Goal: Task Accomplishment & Management: Manage account settings

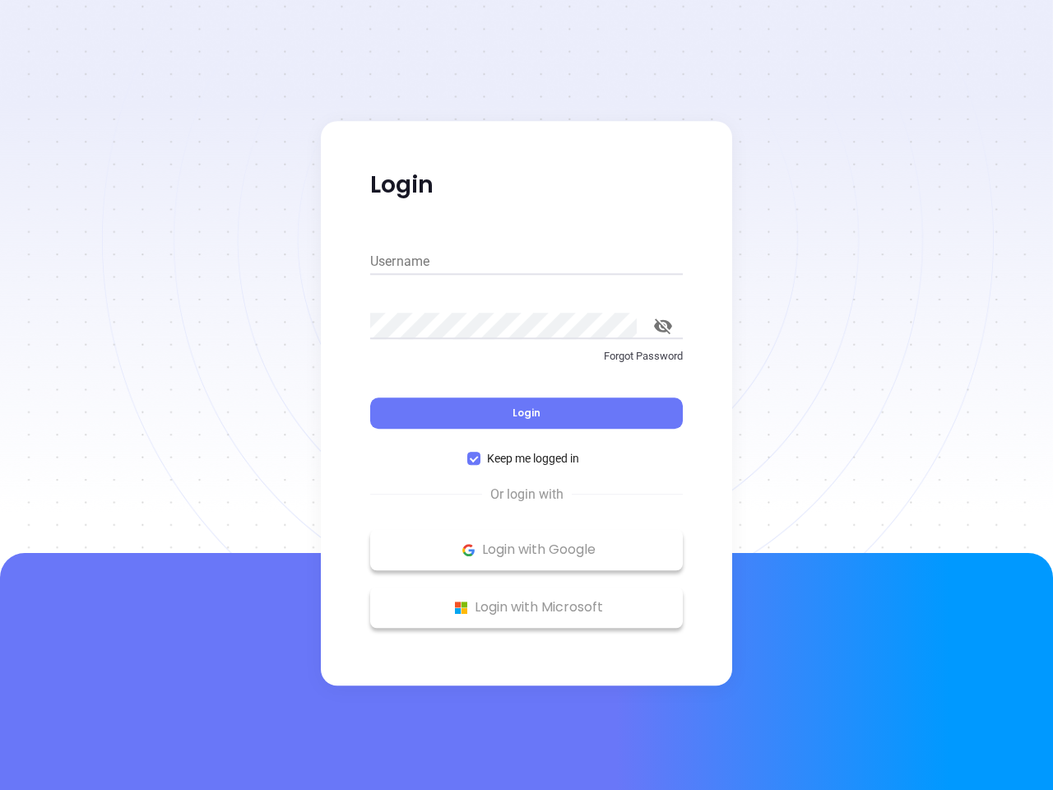
click at [526, 395] on div "Login" at bounding box center [526, 403] width 313 height 51
click at [526, 262] on input "Username" at bounding box center [526, 261] width 313 height 26
click at [663, 326] on icon "toggle password visibility" at bounding box center [663, 326] width 18 height 16
click at [526, 413] on span "Login" at bounding box center [526, 412] width 28 height 14
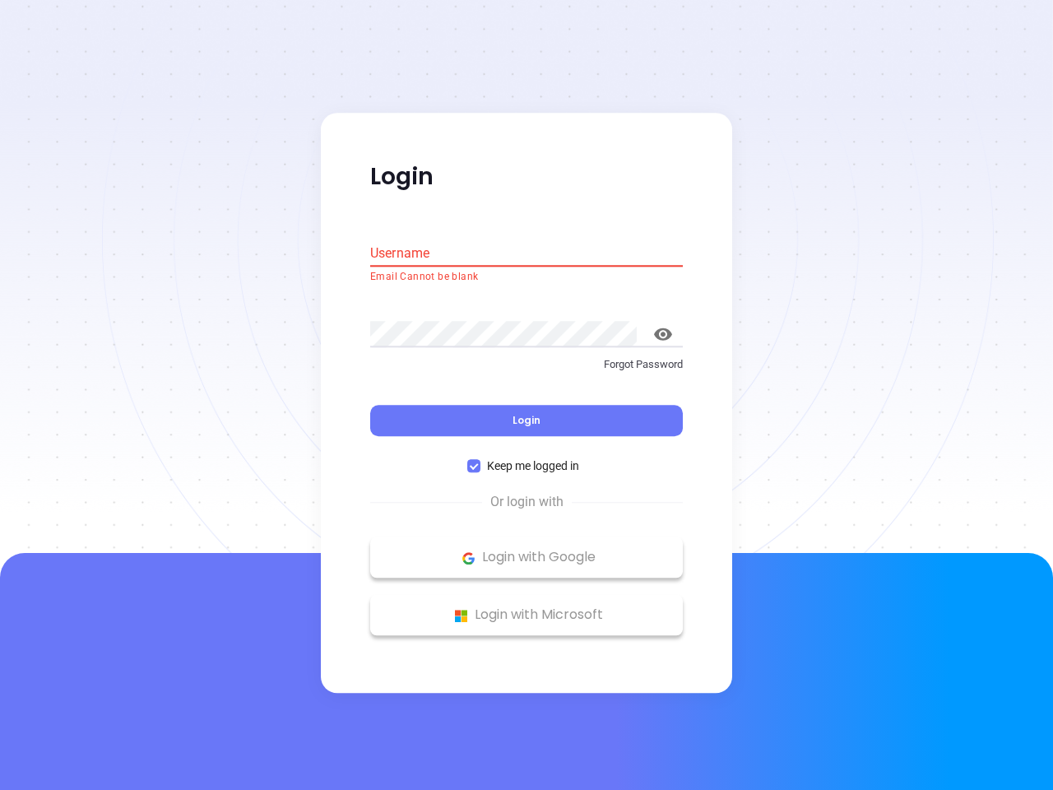
click at [526, 458] on span "Keep me logged in" at bounding box center [532, 466] width 105 height 18
click at [480, 460] on input "Keep me logged in" at bounding box center [473, 466] width 13 height 13
checkbox input "false"
click at [526, 549] on p "Login with Google" at bounding box center [526, 557] width 296 height 25
click at [526, 607] on p "Login with Microsoft" at bounding box center [526, 615] width 296 height 25
